Goal: Task Accomplishment & Management: Use online tool/utility

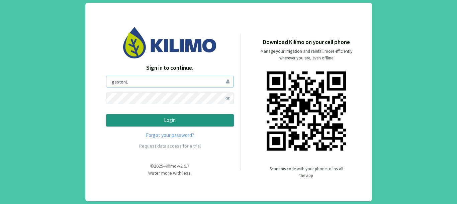
drag, startPoint x: 137, startPoint y: 82, endPoint x: 69, endPoint y: 71, distance: 69.2
click at [69, 71] on div "Sign in to continue. [PERSON_NAME] Forgot your password? Request data access fo…" at bounding box center [228, 102] width 457 height 204
type input "aformosa"
click at [106, 114] on button "Login" at bounding box center [170, 120] width 128 height 12
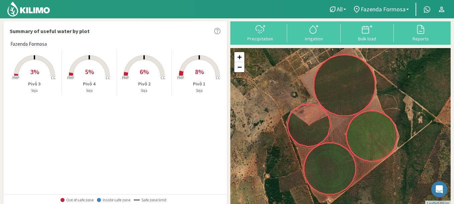
click at [41, 66] on rect at bounding box center [34, 76] width 53 height 53
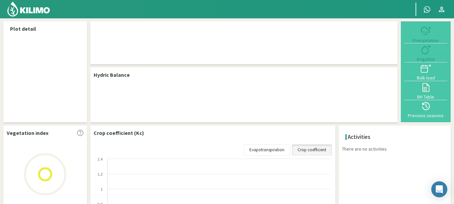
select select "2: Object"
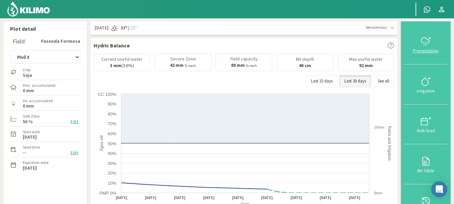
click at [421, 46] on icon at bounding box center [425, 41] width 11 height 11
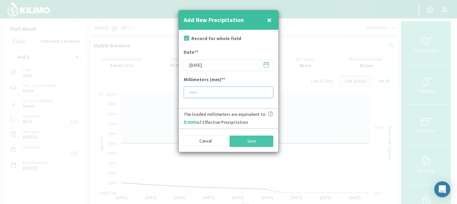
click at [201, 95] on input "number" at bounding box center [229, 93] width 90 height 12
click at [210, 63] on input "[DATE]" at bounding box center [229, 65] width 90 height 12
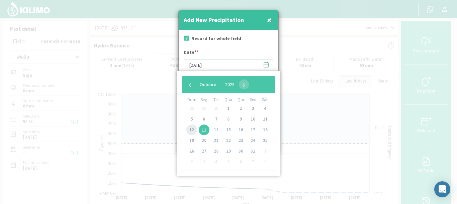
click at [189, 129] on span "12" at bounding box center [191, 130] width 11 height 11
type input "[DATE]"
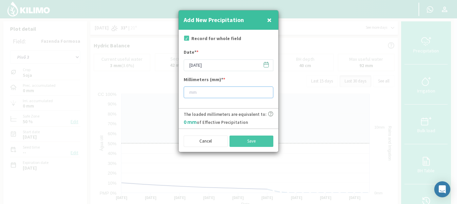
click at [199, 92] on input "number" at bounding box center [229, 93] width 90 height 12
type input "20"
click at [245, 142] on button "Save" at bounding box center [251, 141] width 44 height 11
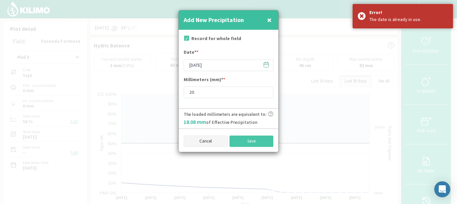
click at [221, 137] on button "Cancel" at bounding box center [206, 141] width 44 height 11
type input "[DATE]"
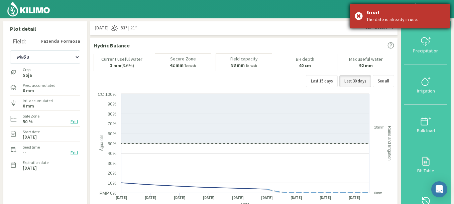
click at [444, 14] on div "Error!" at bounding box center [405, 12] width 79 height 7
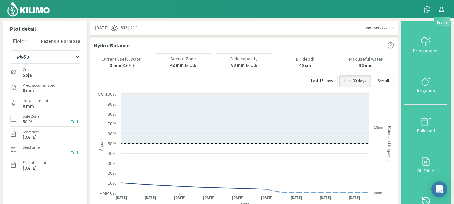
click at [443, 6] on icon at bounding box center [442, 9] width 8 height 8
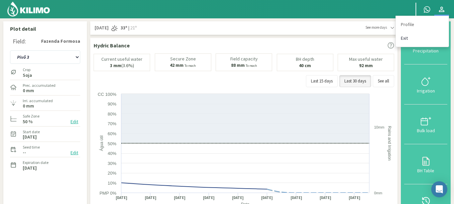
click at [409, 37] on link "Exit" at bounding box center [422, 38] width 53 height 14
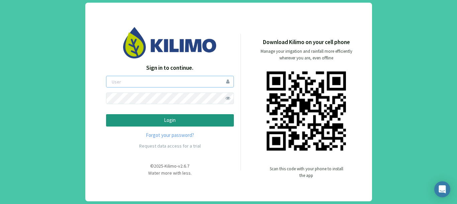
type input "gastonL"
